Goal: Communication & Community: Connect with others

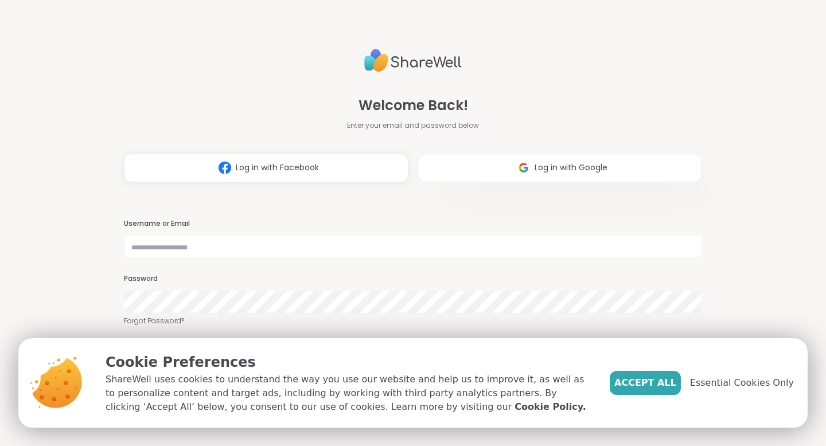
click at [501, 172] on button "Log in with Google" at bounding box center [560, 168] width 285 height 29
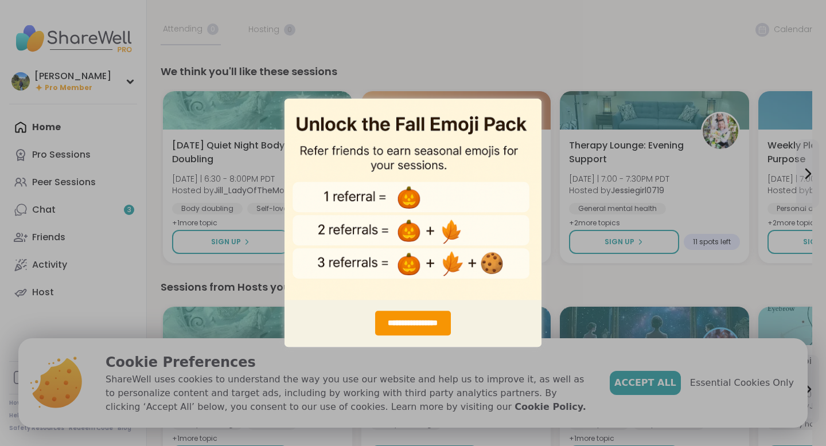
click at [41, 210] on div "**********" at bounding box center [413, 223] width 826 height 446
click at [570, 49] on div "**********" at bounding box center [413, 223] width 826 height 446
click at [746, 387] on div "**********" at bounding box center [413, 223] width 826 height 446
click at [733, 384] on div "**********" at bounding box center [413, 223] width 826 height 446
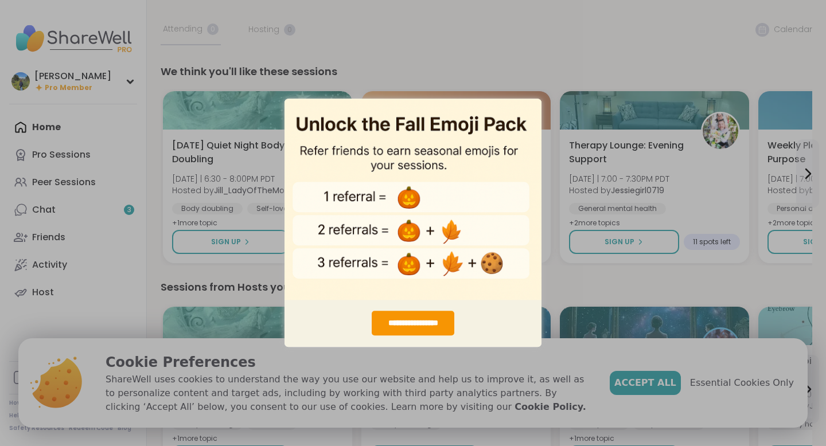
click at [733, 384] on div "**********" at bounding box center [413, 223] width 826 height 446
click at [413, 87] on div "**********" at bounding box center [413, 223] width 826 height 446
click at [445, 43] on div "**********" at bounding box center [413, 223] width 826 height 446
click at [805, 170] on div "**********" at bounding box center [413, 223] width 826 height 446
click at [403, 323] on div "**********" at bounding box center [413, 324] width 82 height 25
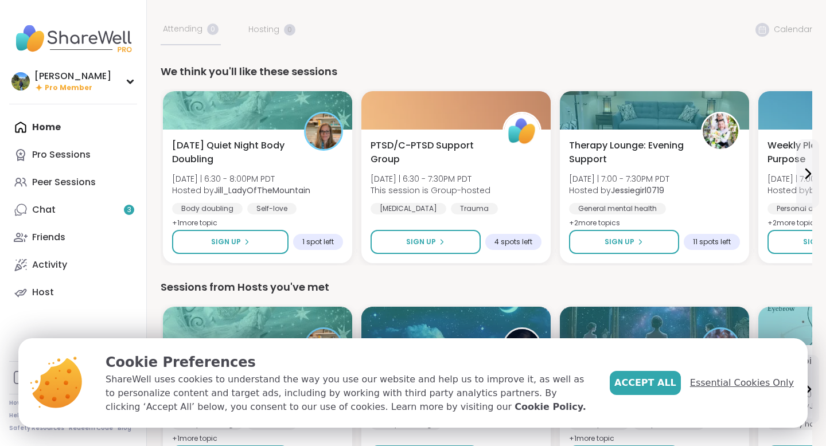
click at [749, 383] on span "Essential Cookies Only" at bounding box center [742, 383] width 104 height 14
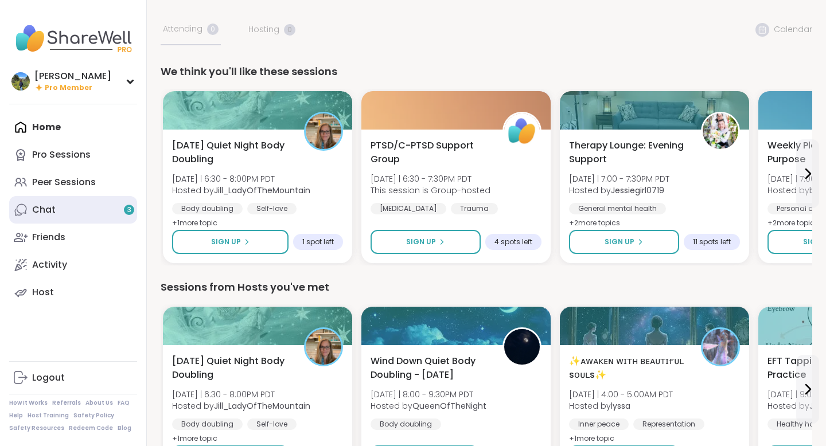
click at [65, 212] on link "Chat 3" at bounding box center [73, 210] width 128 height 28
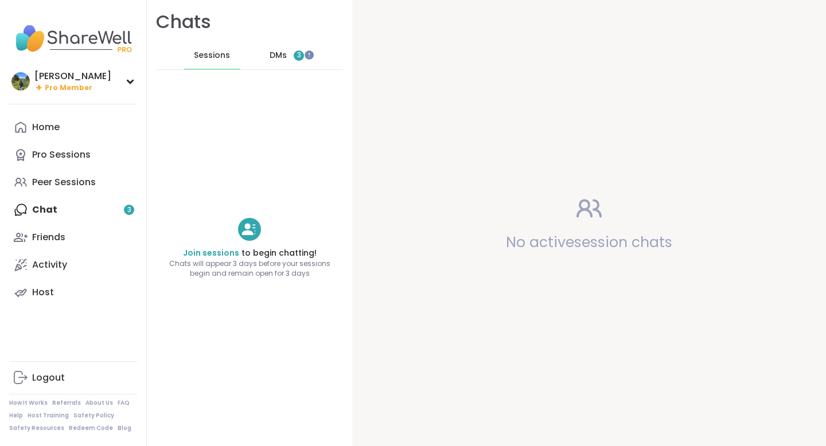
click at [296, 53] on span "3" at bounding box center [299, 55] width 10 height 10
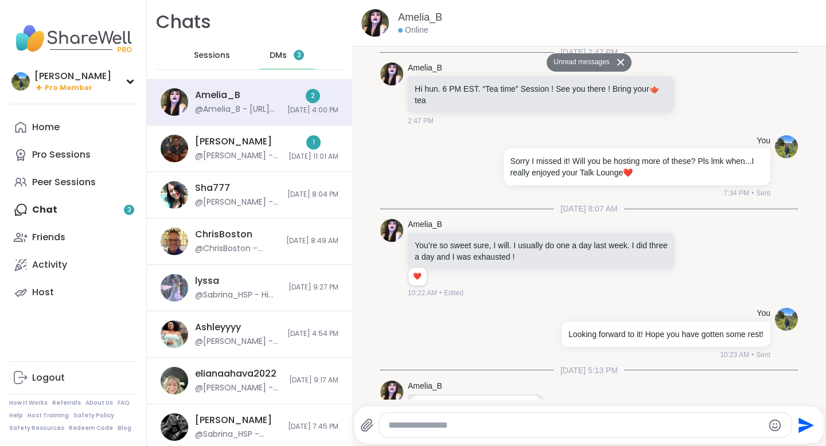
scroll to position [2858, 0]
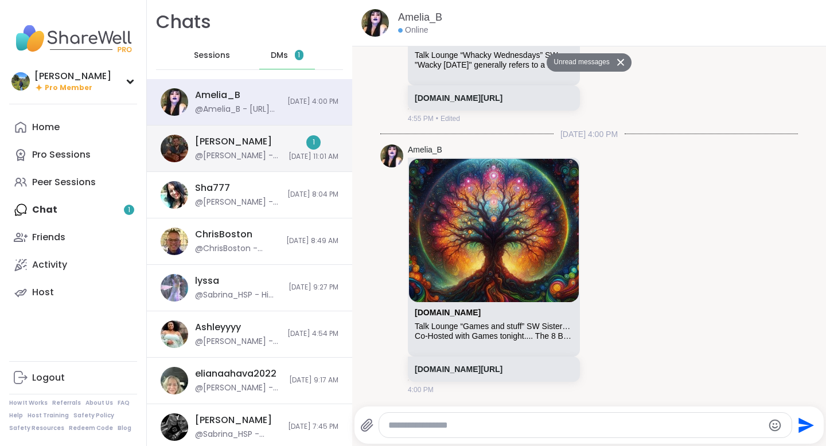
click at [243, 154] on div "@[PERSON_NAME] - Hi [PERSON_NAME], no worries. Thank you for letting me know. Y…" at bounding box center [238, 155] width 87 height 11
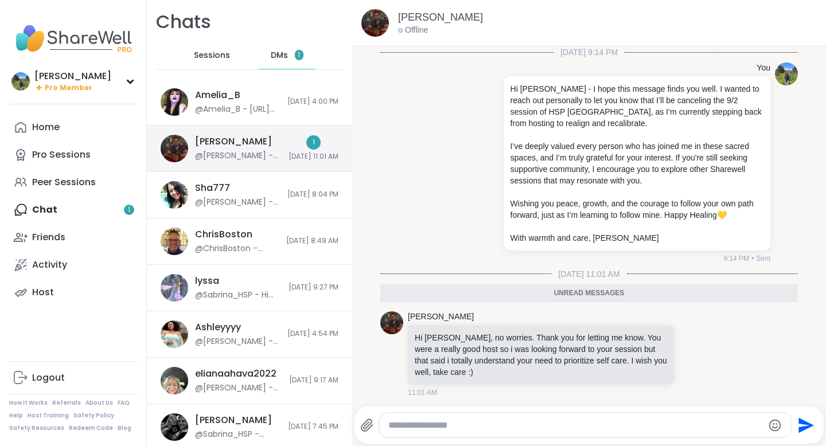
scroll to position [3, 0]
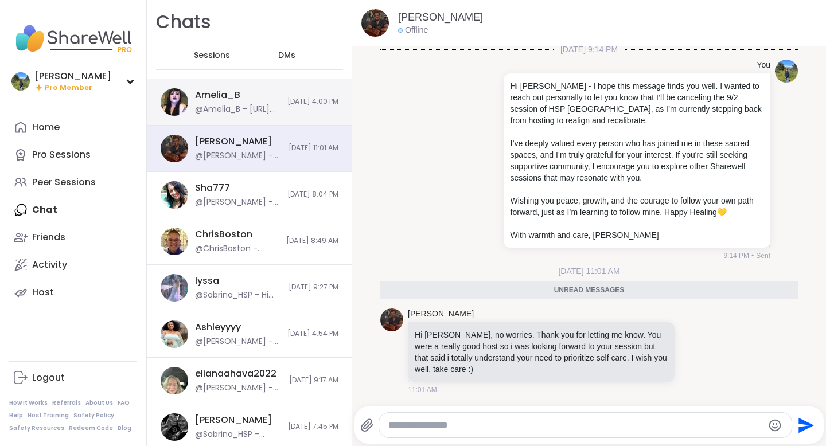
click at [221, 98] on div "Amelia_B" at bounding box center [217, 95] width 45 height 13
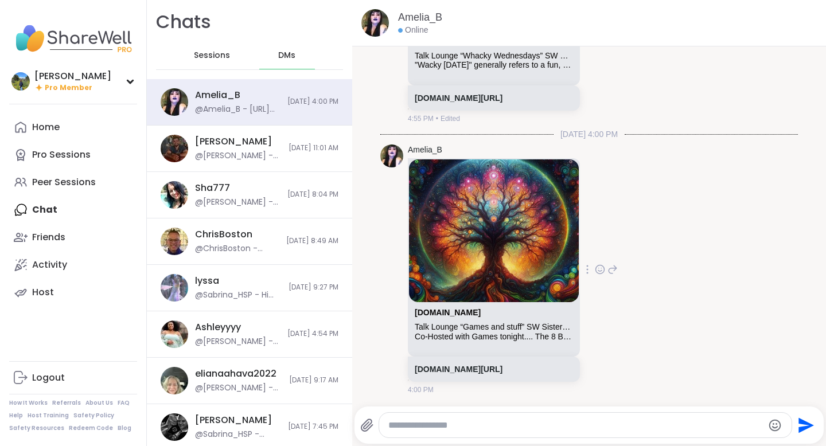
scroll to position [2831, 0]
click at [52, 153] on div "Pro Sessions" at bounding box center [61, 155] width 59 height 13
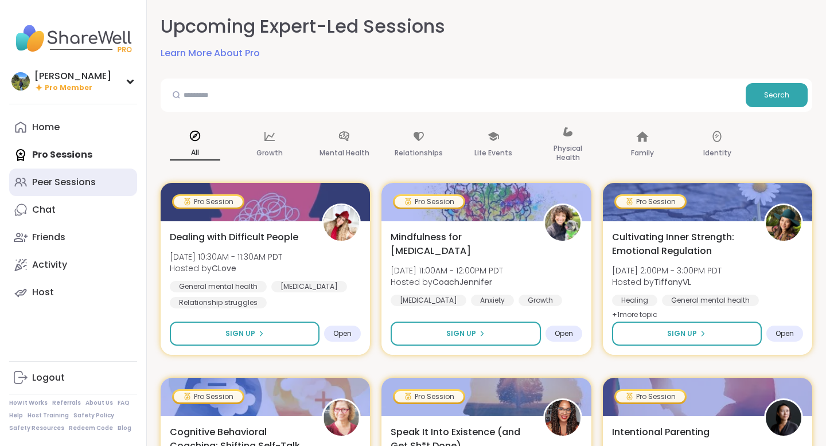
click at [61, 182] on div "Peer Sessions" at bounding box center [64, 182] width 64 height 13
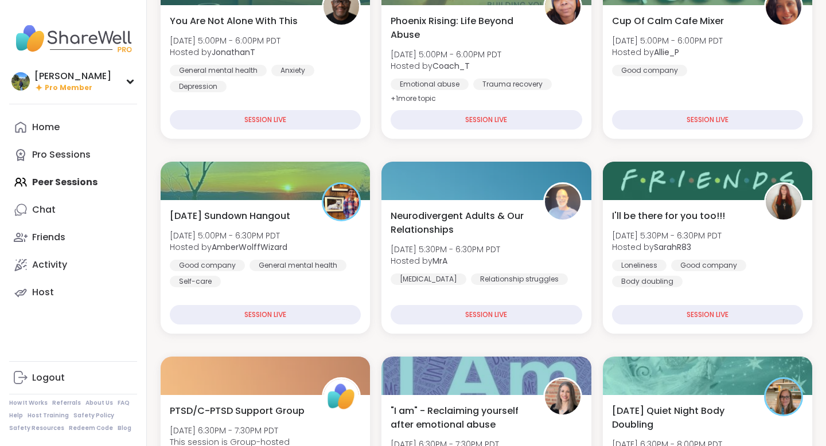
scroll to position [192, 0]
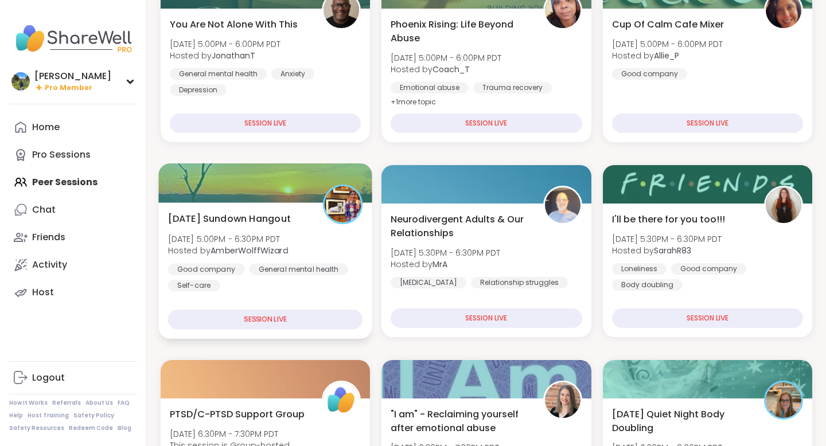
click at [269, 219] on span "[DATE] Sundown Hangout" at bounding box center [229, 219] width 123 height 14
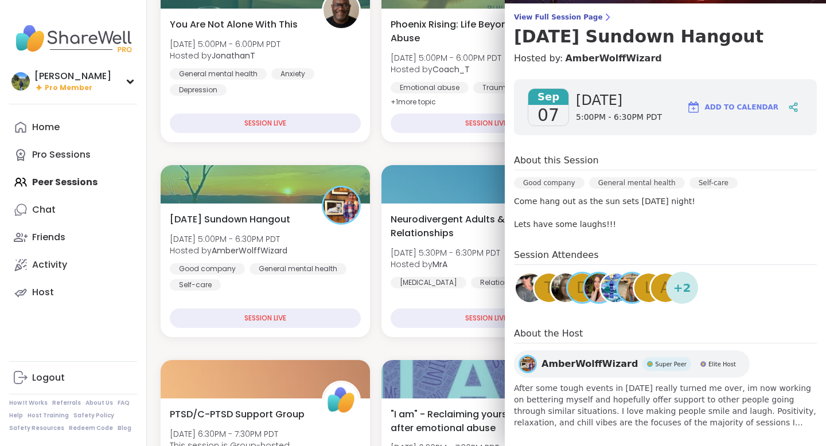
scroll to position [89, 0]
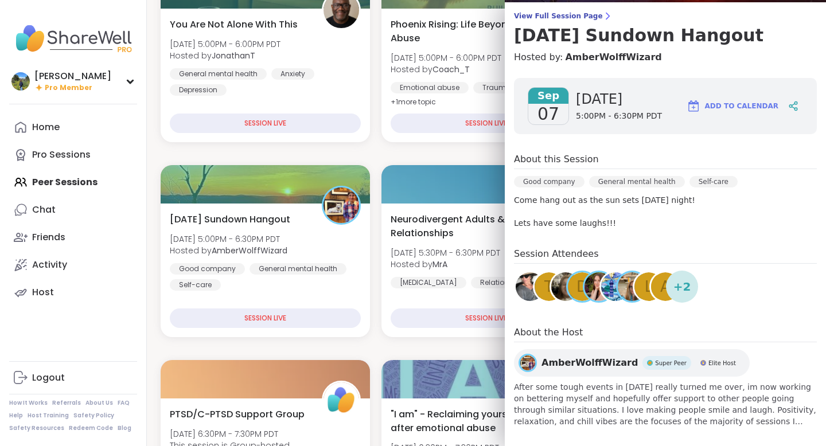
click at [544, 283] on span "T" at bounding box center [548, 287] width 9 height 22
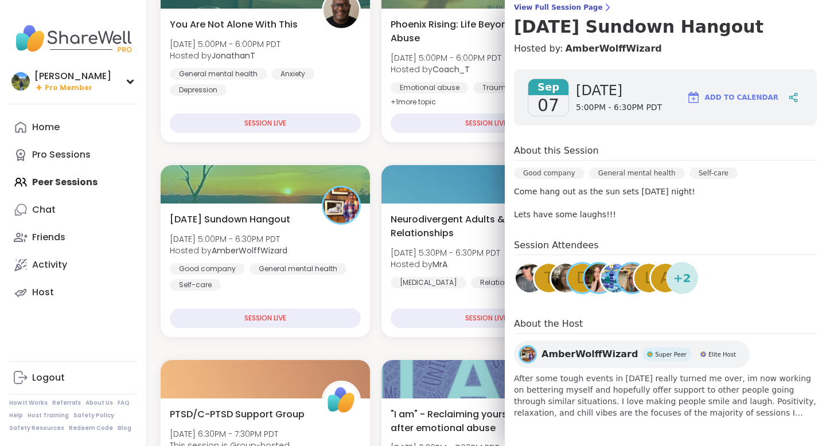
scroll to position [0, 0]
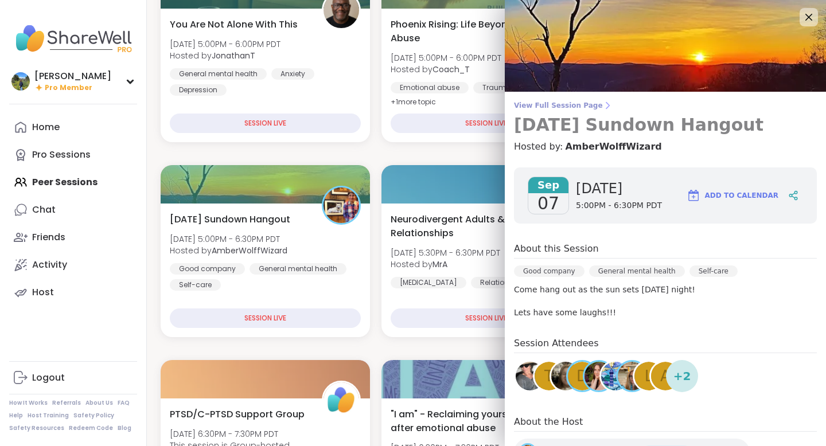
click at [566, 107] on span "View Full Session Page" at bounding box center [665, 105] width 303 height 9
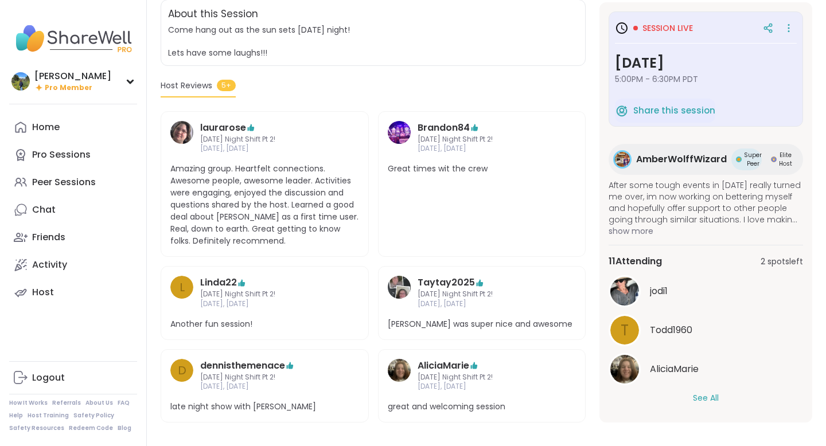
scroll to position [239, 0]
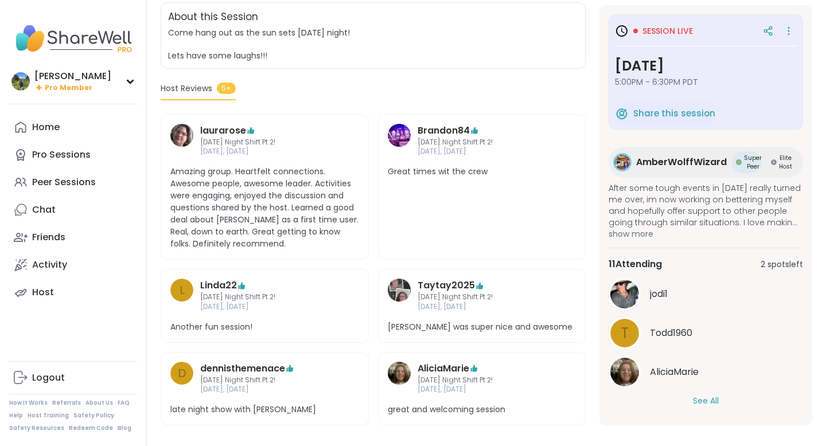
click at [704, 401] on button "See All" at bounding box center [706, 401] width 26 height 12
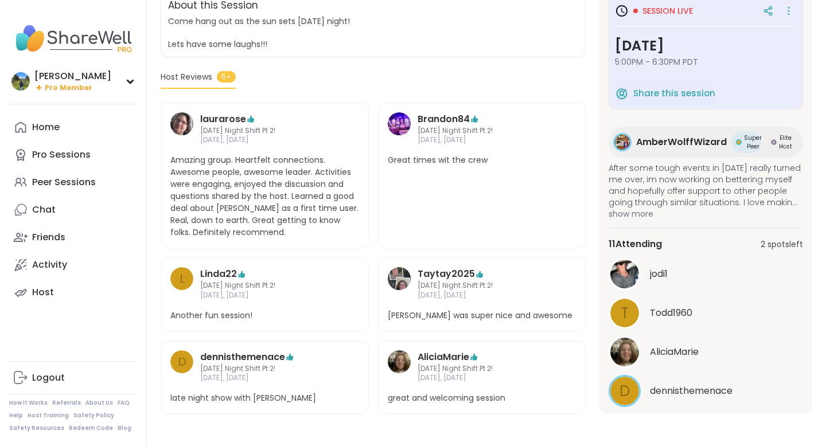
scroll to position [0, 0]
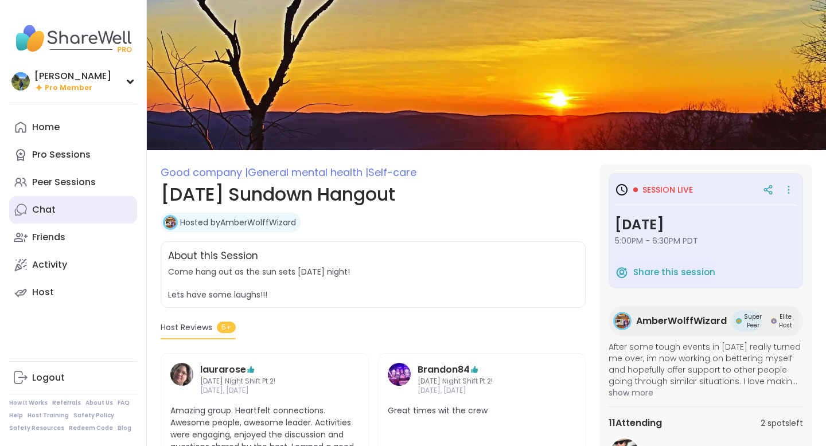
click at [53, 209] on div "Chat" at bounding box center [44, 210] width 24 height 13
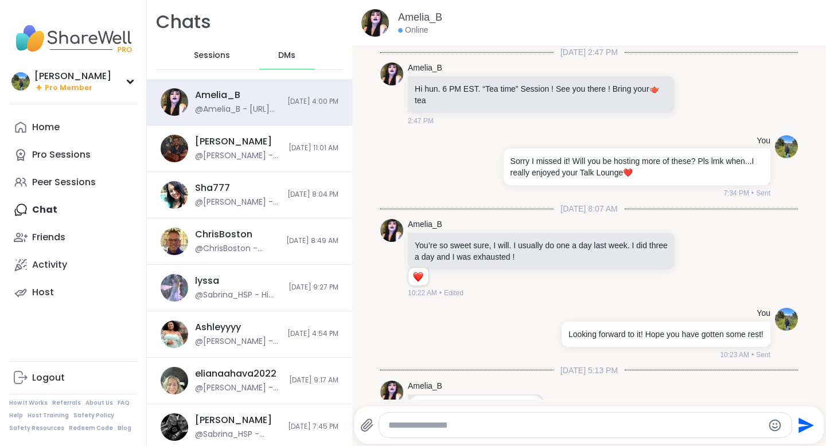
scroll to position [2831, 0]
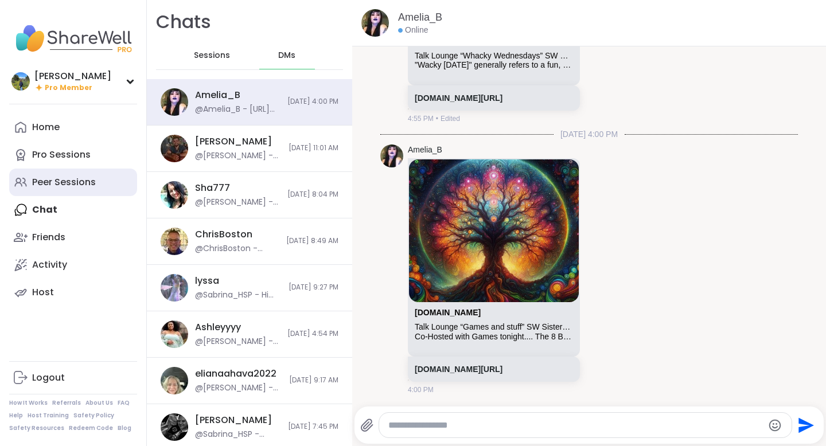
click at [49, 182] on div "Peer Sessions" at bounding box center [64, 182] width 64 height 13
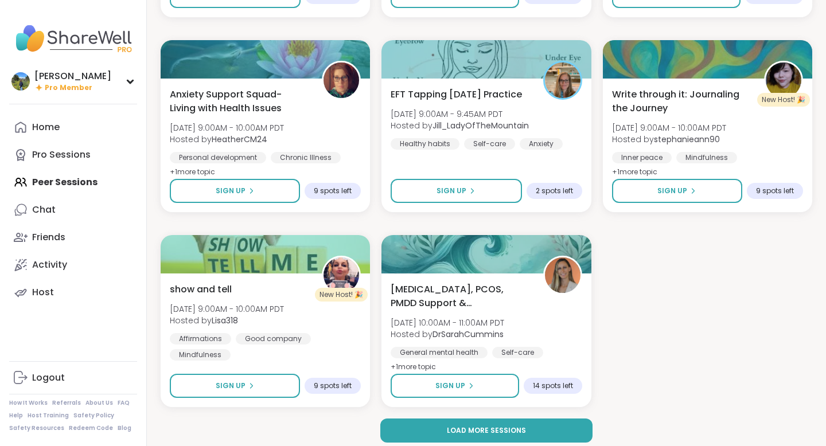
scroll to position [2081, 0]
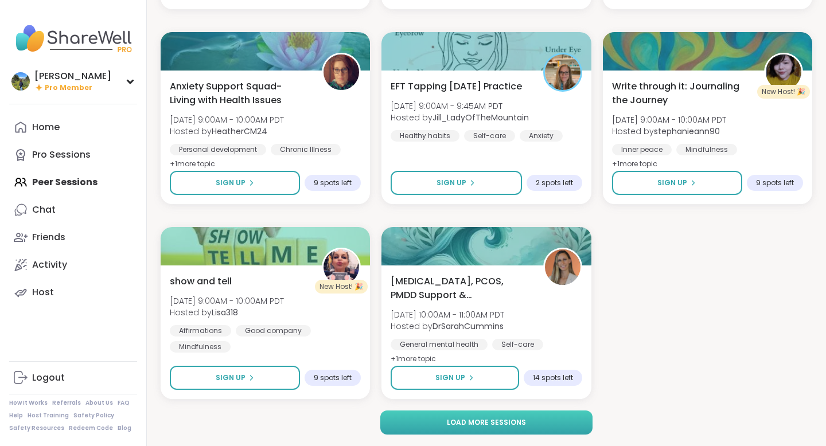
click at [511, 417] on button "Load more sessions" at bounding box center [486, 423] width 213 height 24
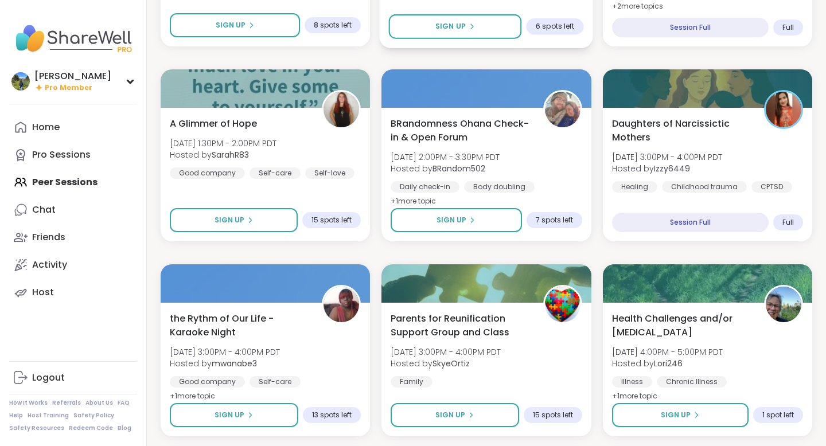
scroll to position [2825, 0]
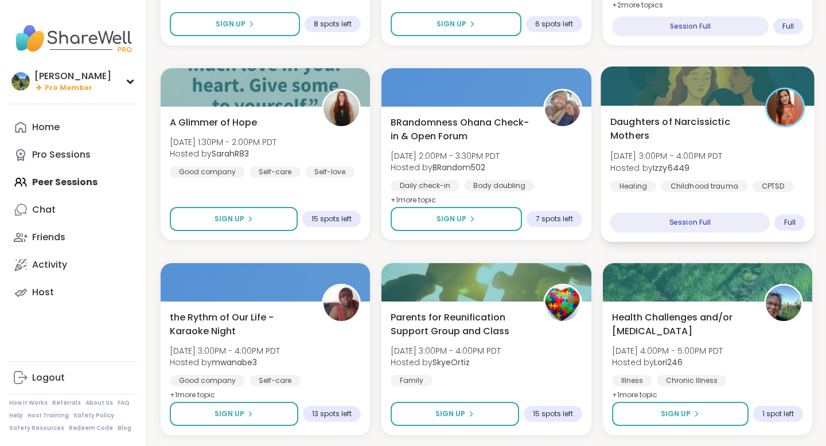
click at [660, 121] on span "Daughters of Narcissictic Mothers" at bounding box center [681, 129] width 142 height 28
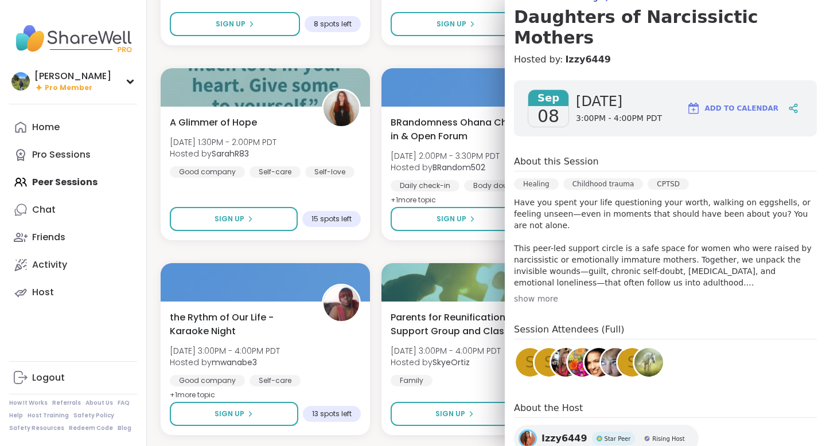
scroll to position [0, 0]
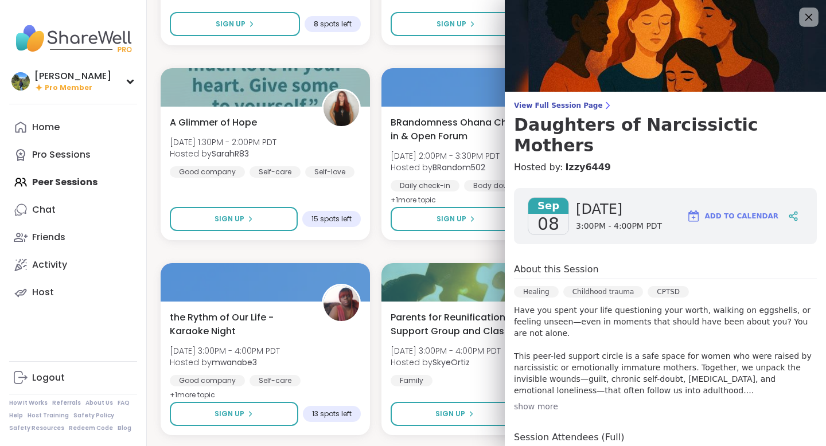
click at [811, 19] on icon at bounding box center [808, 17] width 7 height 7
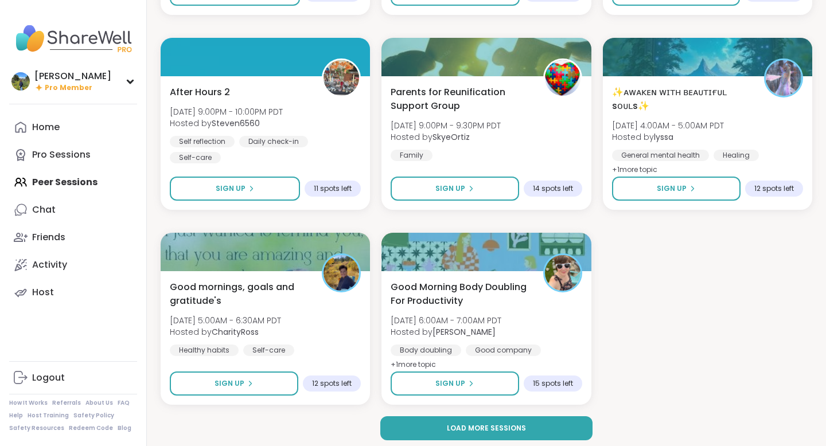
scroll to position [4422, 0]
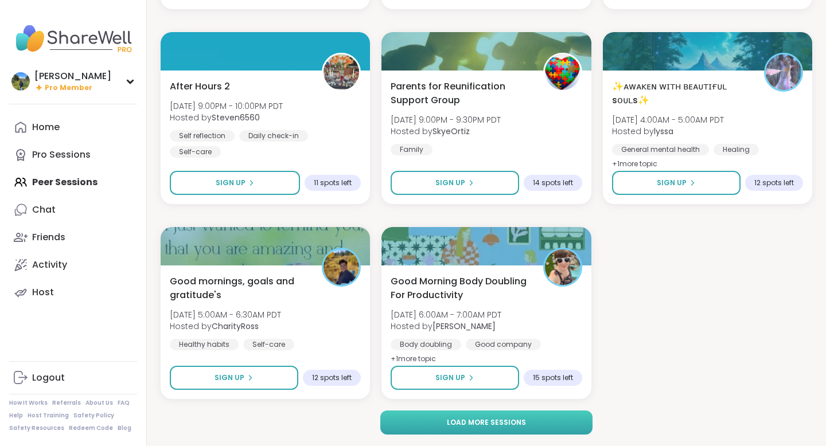
click at [487, 426] on span "Load more sessions" at bounding box center [486, 423] width 79 height 10
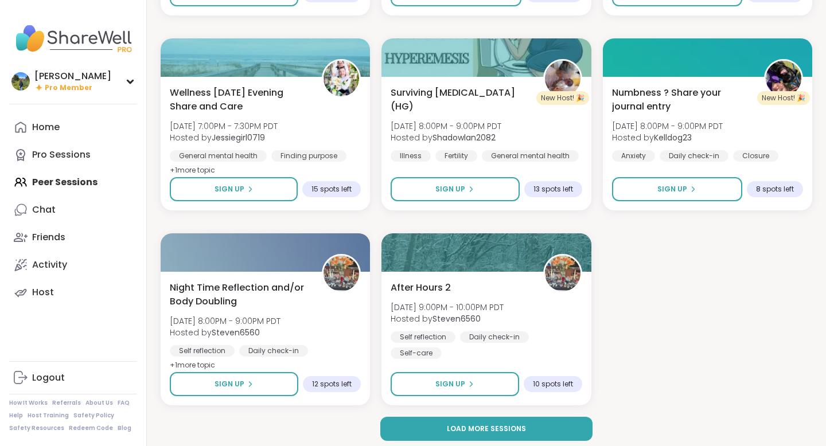
scroll to position [6762, 0]
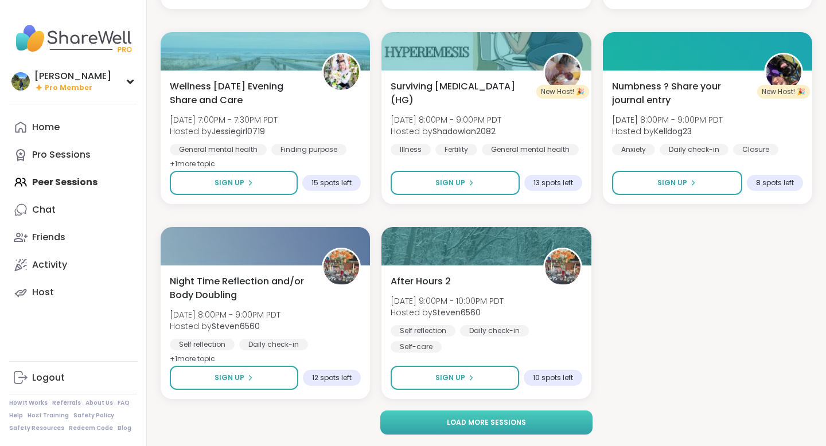
click at [445, 421] on button "Load more sessions" at bounding box center [486, 423] width 213 height 24
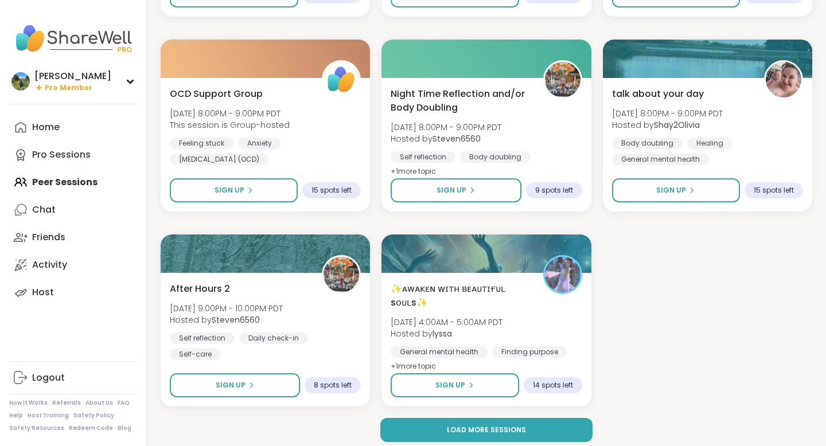
scroll to position [9103, 0]
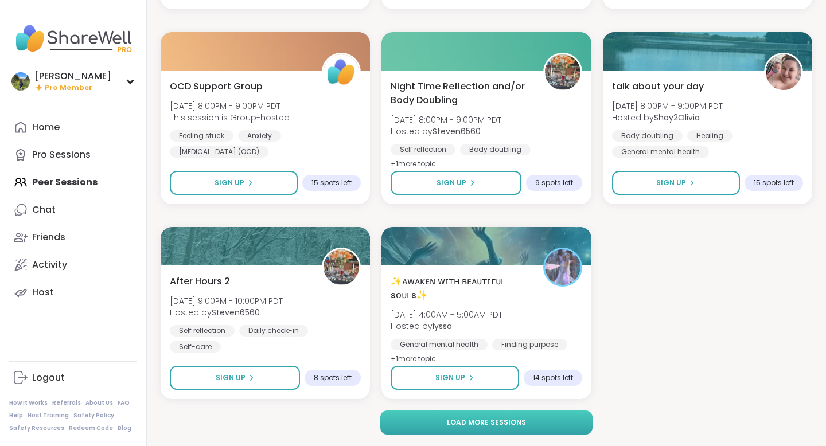
click at [493, 422] on span "Load more sessions" at bounding box center [486, 423] width 79 height 10
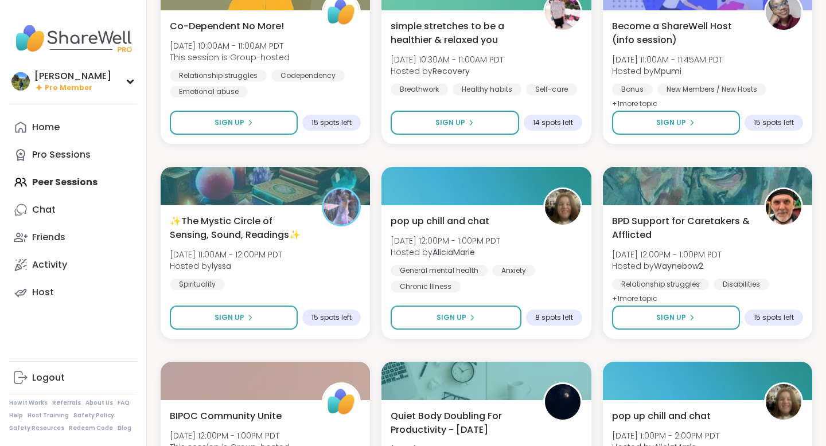
scroll to position [10140, 0]
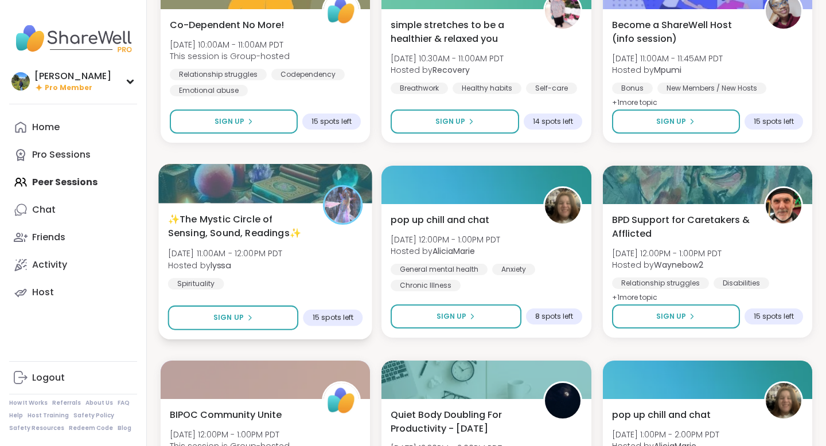
click at [250, 206] on div "✨The Mystic Circle of Sensing, Sound, Readings✨ [DATE] 11:00AM - 12:00PM PDT Ho…" at bounding box center [265, 271] width 214 height 137
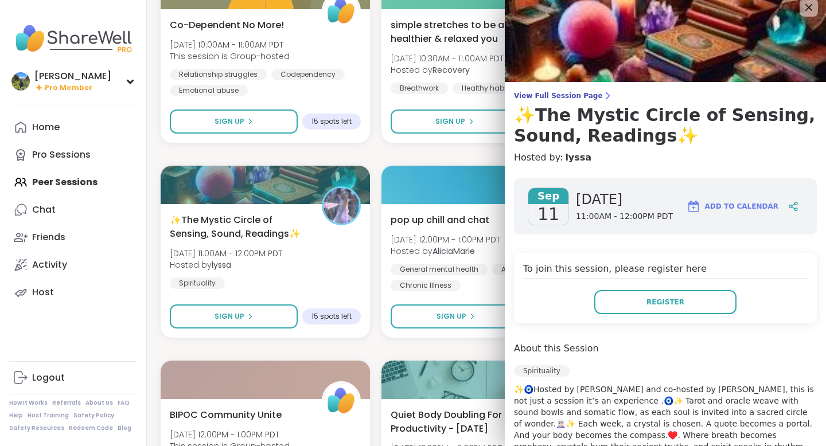
scroll to position [0, 0]
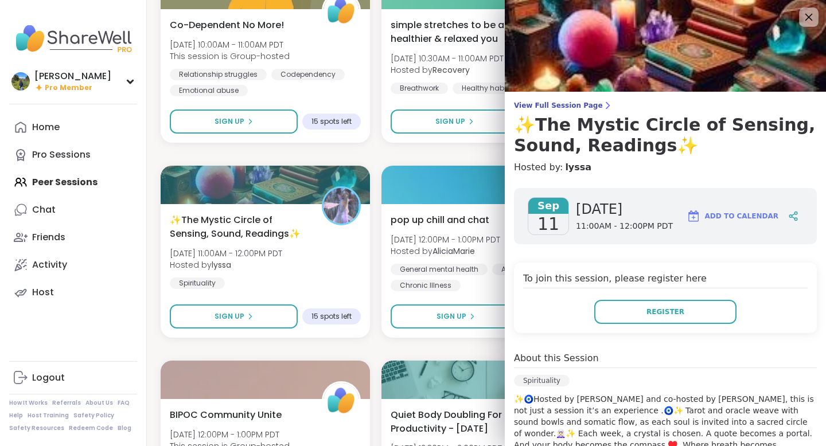
click at [806, 17] on icon at bounding box center [808, 17] width 14 height 14
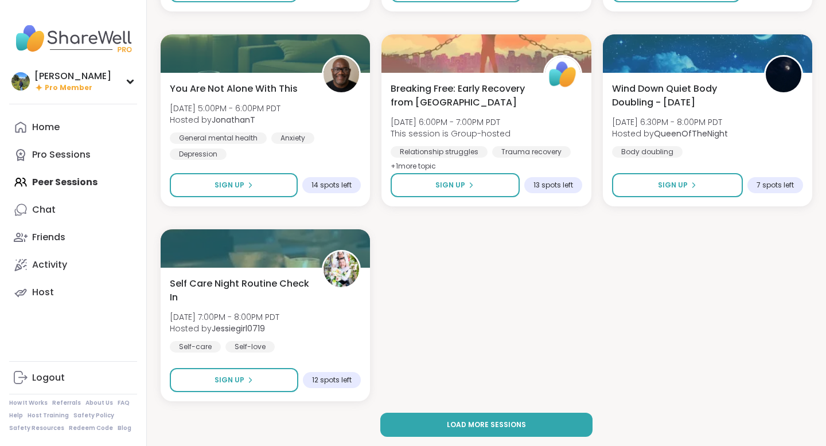
scroll to position [11444, 0]
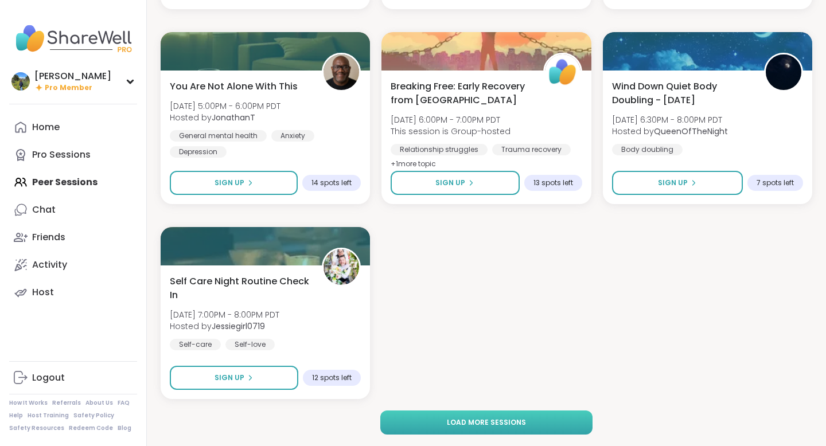
click at [466, 427] on span "Load more sessions" at bounding box center [486, 423] width 79 height 10
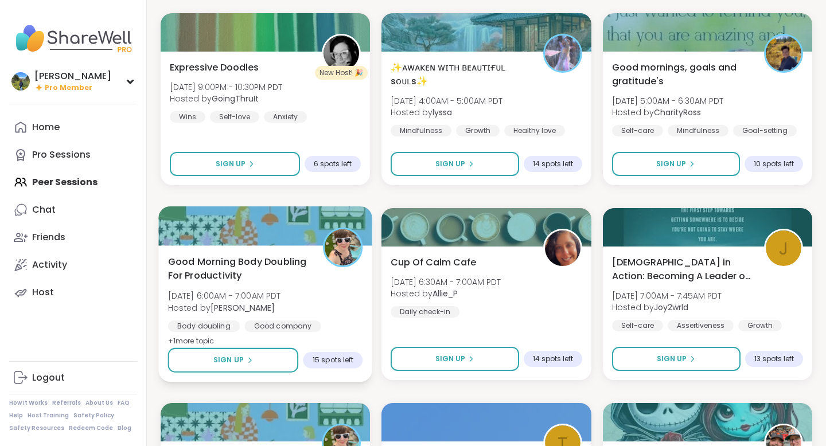
scroll to position [11846, 0]
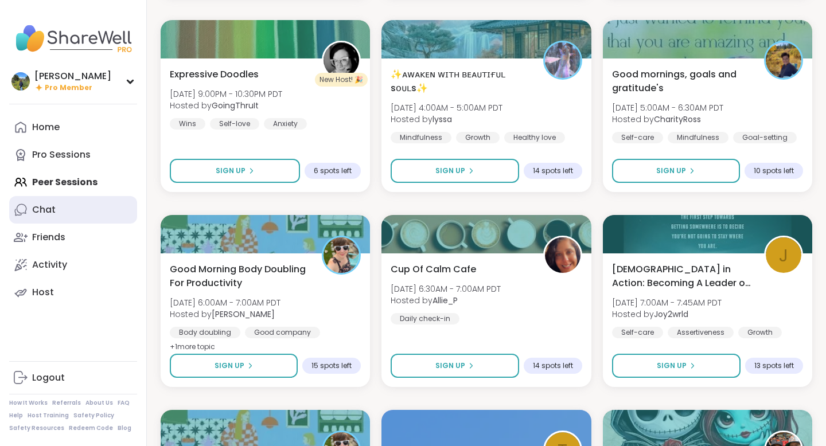
click at [56, 206] on link "Chat" at bounding box center [73, 210] width 128 height 28
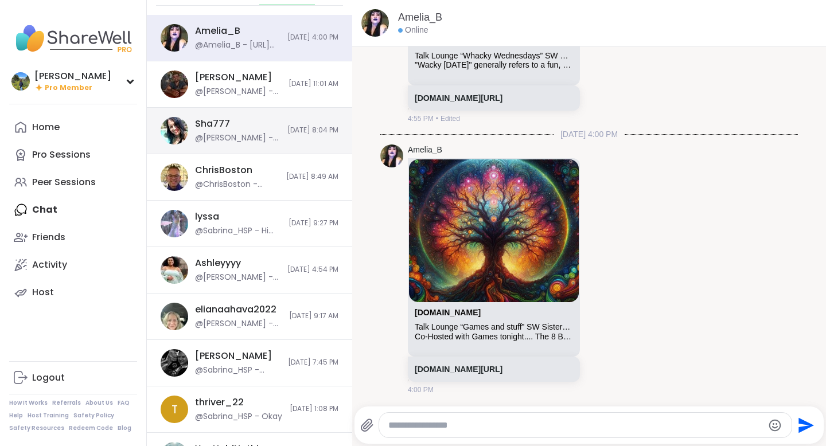
scroll to position [73, 0]
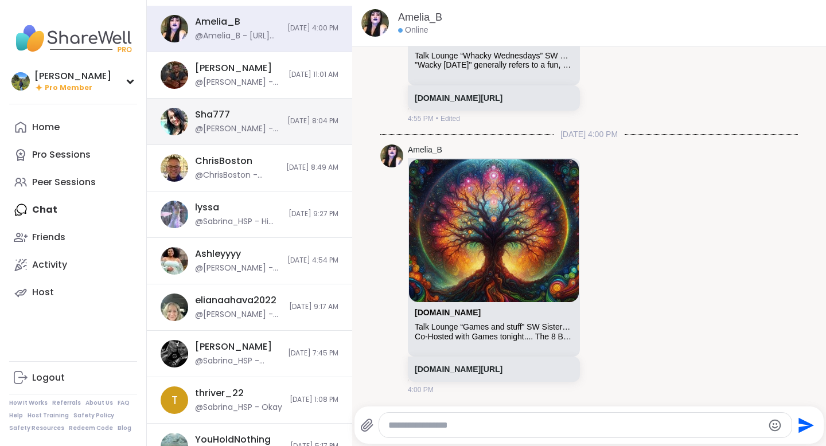
click at [241, 215] on div "lyssa @Sabrina_HSP - Hi [PERSON_NAME], I wanted to let you know that I’ve decid…" at bounding box center [238, 214] width 87 height 26
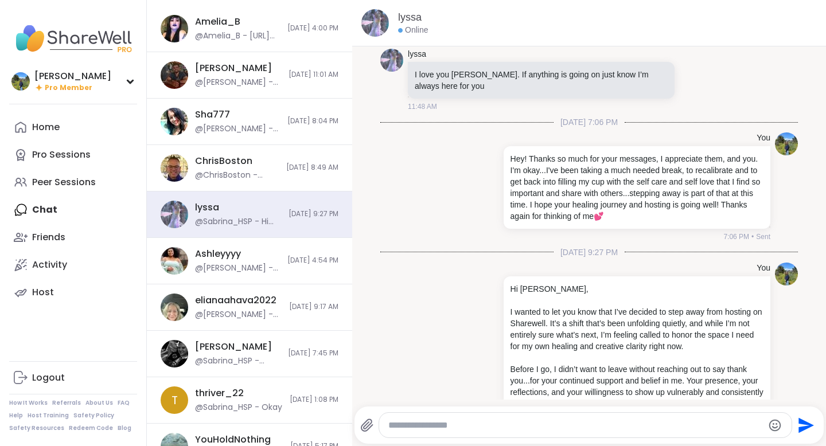
scroll to position [2969, 0]
